Goal: Register for event/course

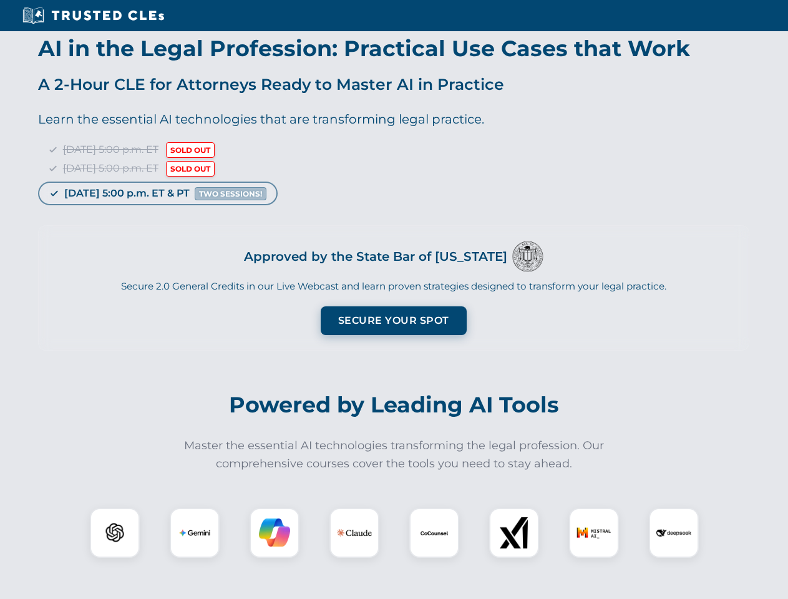
click at [393, 321] on button "Secure Your Spot" at bounding box center [394, 320] width 146 height 29
click at [115, 533] on img at bounding box center [115, 533] width 36 height 36
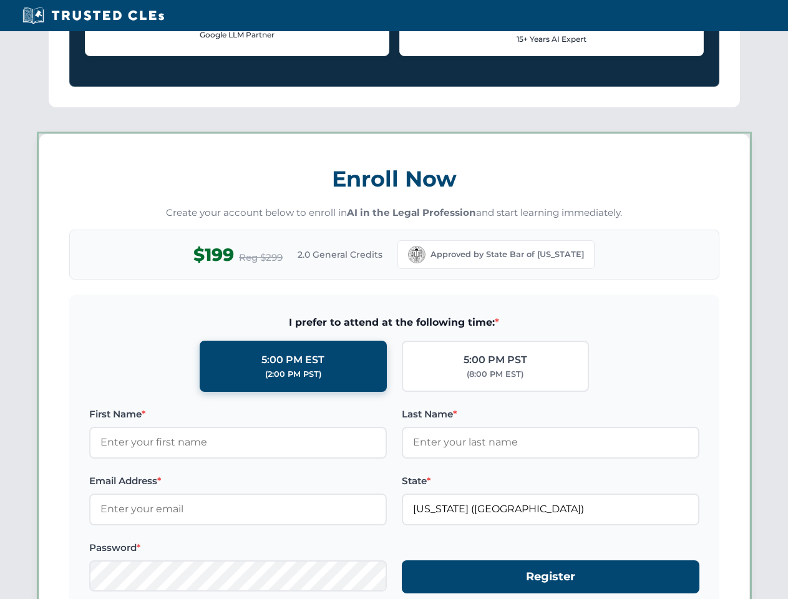
click at [274, 533] on form "I prefer to attend at the following time: * 5:00 PM EST (2:00 PM PST) 5:00 PM P…" at bounding box center [394, 460] width 650 height 333
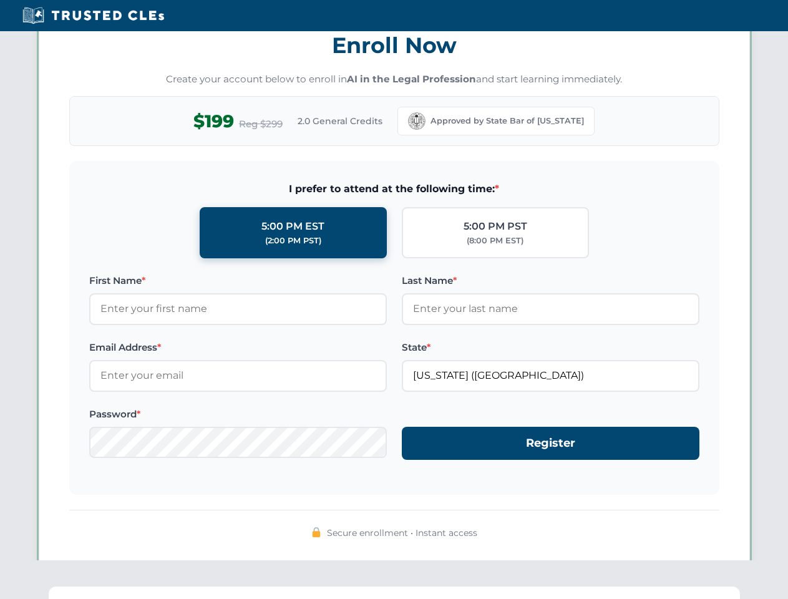
click at [514, 533] on div "Secure enrollment • Instant access" at bounding box center [394, 533] width 650 height 16
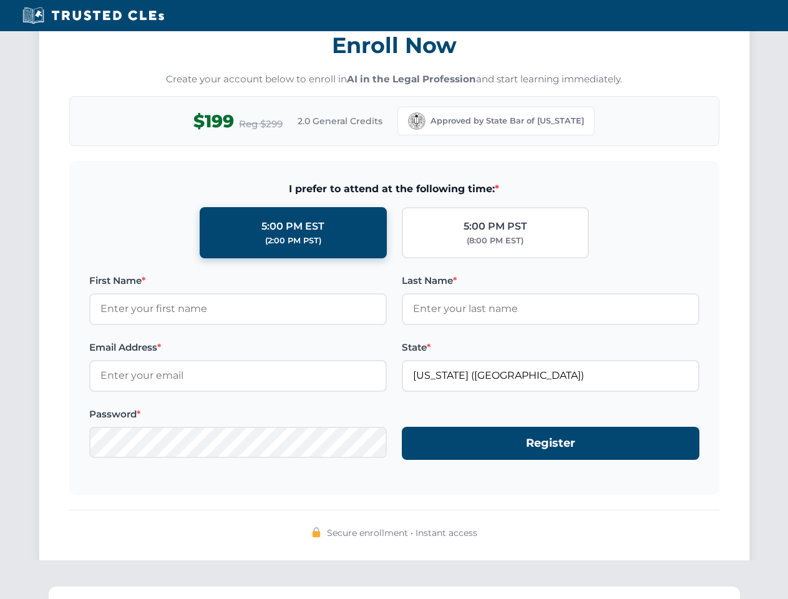
click at [594, 533] on div "Secure enrollment • Instant access" at bounding box center [394, 533] width 650 height 16
click at [674, 533] on div "Secure enrollment • Instant access" at bounding box center [394, 533] width 650 height 16
